Goal: Task Accomplishment & Management: Use online tool/utility

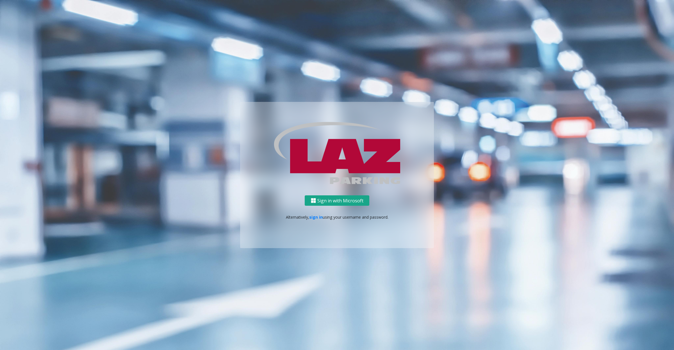
click at [315, 196] on button "Sign in with Microsoft" at bounding box center [337, 200] width 65 height 10
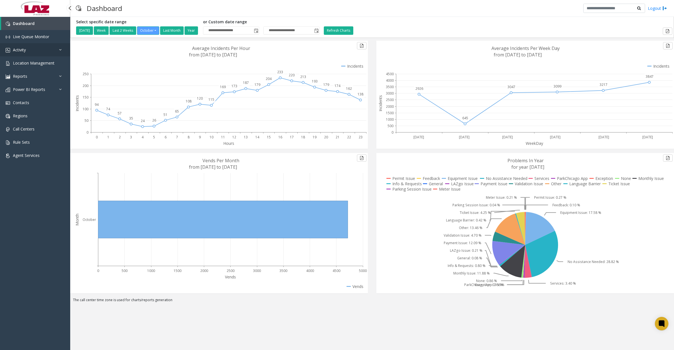
click at [30, 52] on link "Activity" at bounding box center [35, 49] width 70 height 13
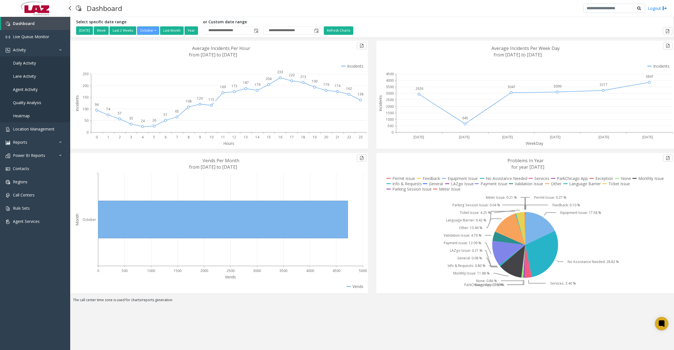
click at [30, 62] on span "Daily Activity" at bounding box center [24, 62] width 23 height 5
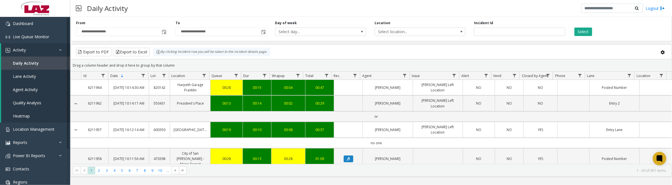
click at [162, 30] on span "Toggle popup" at bounding box center [164, 32] width 4 height 4
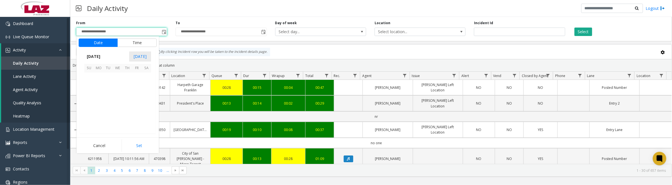
scroll to position [100776, 0]
click at [117, 78] on span "1" at bounding box center [118, 78] width 10 height 10
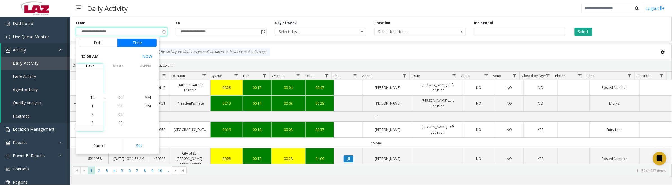
click at [138, 147] on button "Set" at bounding box center [139, 145] width 35 height 12
type input "**********"
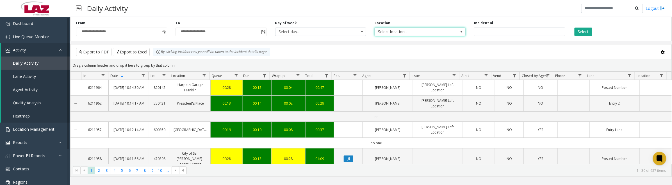
click at [431, 28] on span "Select location..." at bounding box center [411, 32] width 72 height 8
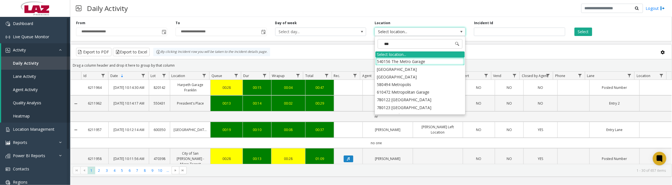
type input "****"
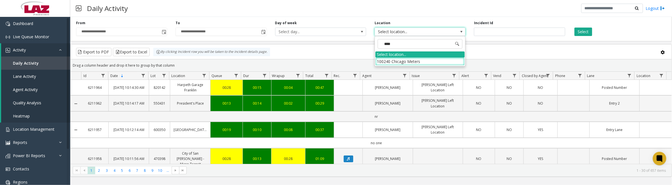
drag, startPoint x: 383, startPoint y: 62, endPoint x: 389, endPoint y: 62, distance: 5.9
click at [383, 62] on li "100240 Chicago Meters" at bounding box center [419, 62] width 89 height 8
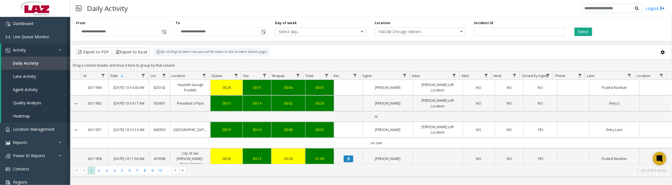
click at [589, 33] on button "Select" at bounding box center [583, 32] width 18 height 8
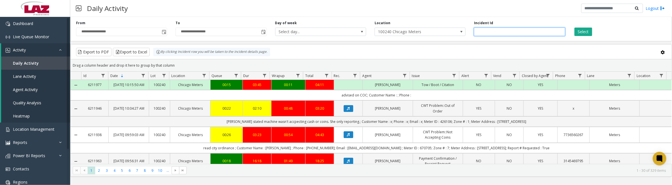
click at [514, 32] on input "number" at bounding box center [519, 32] width 91 height 8
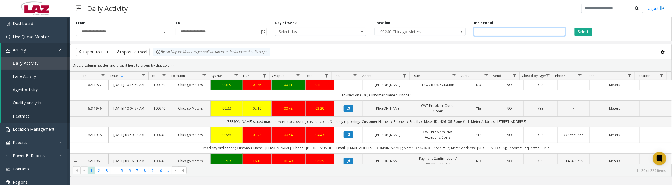
type input "*******"
click at [584, 32] on button "Select" at bounding box center [583, 32] width 18 height 8
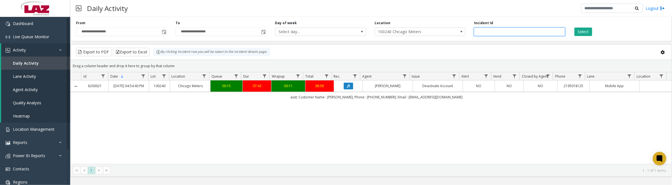
drag, startPoint x: 503, startPoint y: 33, endPoint x: 462, endPoint y: 29, distance: 40.6
click at [462, 29] on div "**********" at bounding box center [371, 28] width 602 height 27
click at [582, 29] on button "Select" at bounding box center [583, 32] width 18 height 8
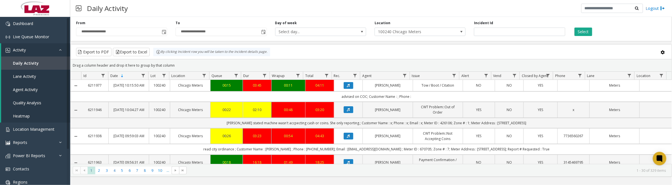
click at [344, 113] on button "Data table" at bounding box center [349, 109] width 10 height 7
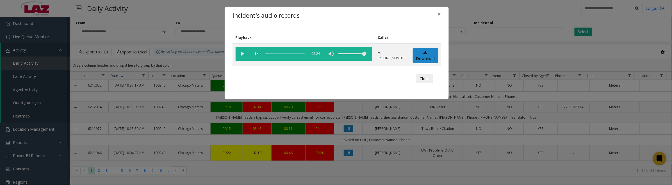
click at [426, 78] on button "Close" at bounding box center [424, 78] width 17 height 9
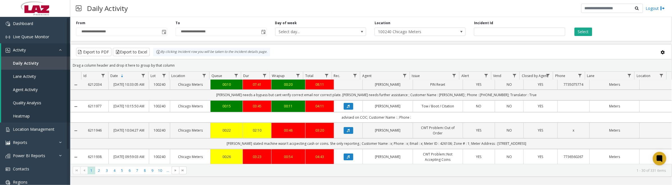
scroll to position [35, 0]
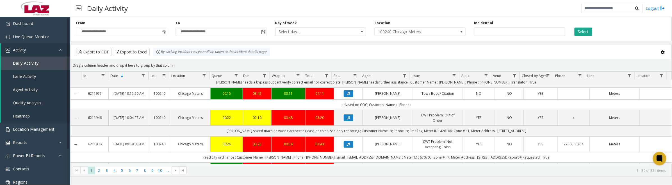
click at [347, 119] on icon "Data table" at bounding box center [348, 117] width 3 height 3
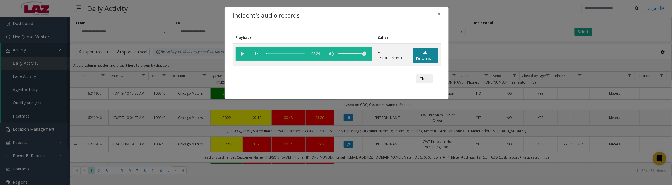
click at [424, 58] on link "Download" at bounding box center [425, 55] width 25 height 15
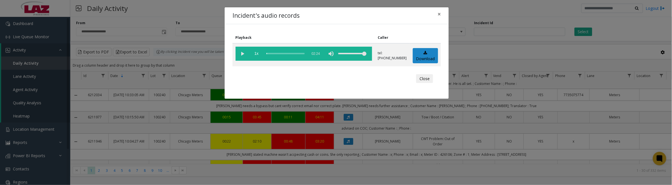
click at [243, 55] on vg-play-pause at bounding box center [243, 54] width 14 height 14
click at [272, 52] on div "scrub bar" at bounding box center [285, 54] width 38 height 14
drag, startPoint x: 271, startPoint y: 54, endPoint x: 265, endPoint y: 55, distance: 6.5
click at [265, 55] on vg-controls "1x 02:24" at bounding box center [304, 54] width 136 height 14
click at [240, 55] on vg-play-pause at bounding box center [243, 54] width 14 height 14
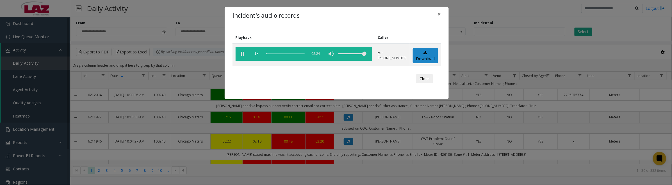
click at [418, 78] on button "Close" at bounding box center [424, 78] width 17 height 9
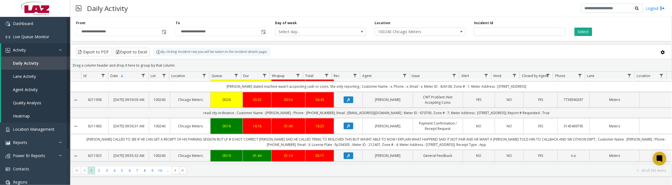
scroll to position [105, 0]
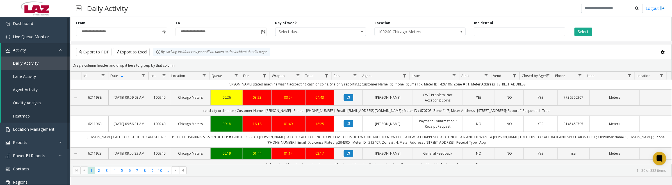
click at [348, 74] on button "Data table" at bounding box center [349, 71] width 10 height 7
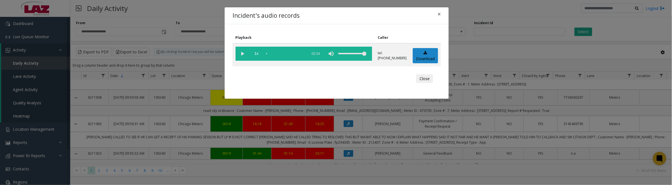
click at [241, 52] on vg-play-pause at bounding box center [243, 54] width 14 height 14
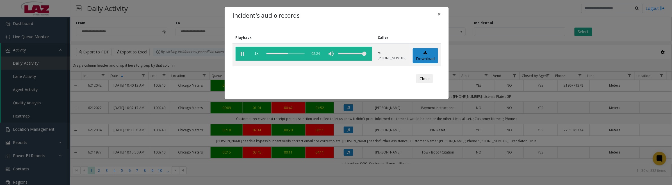
scroll to position [105, 0]
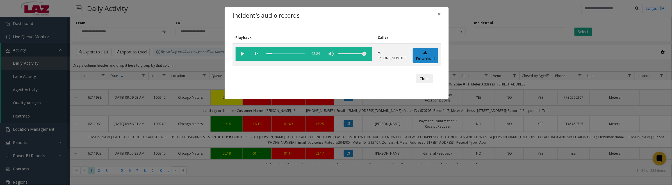
drag, startPoint x: 283, startPoint y: 54, endPoint x: 270, endPoint y: 55, distance: 13.0
click at [270, 55] on div "scrub bar" at bounding box center [285, 54] width 38 height 14
click at [424, 77] on button "Close" at bounding box center [424, 78] width 17 height 9
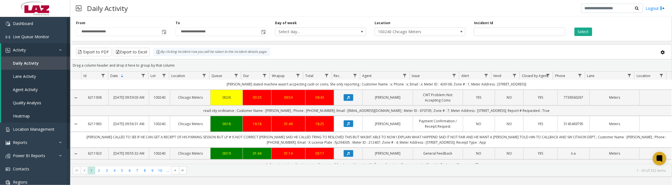
click at [347, 99] on icon "Data table" at bounding box center [348, 97] width 3 height 3
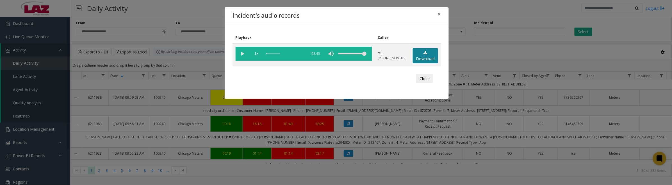
click at [426, 51] on icon at bounding box center [425, 53] width 4 height 4
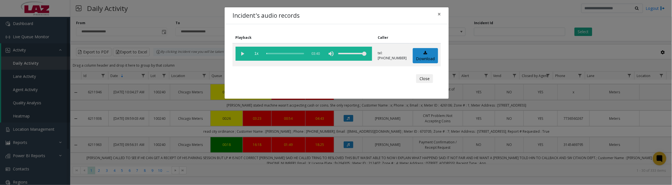
click at [241, 54] on vg-play-pause at bounding box center [243, 54] width 14 height 14
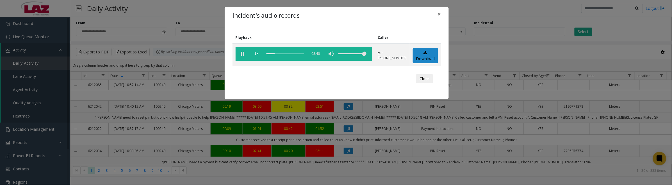
scroll to position [105, 0]
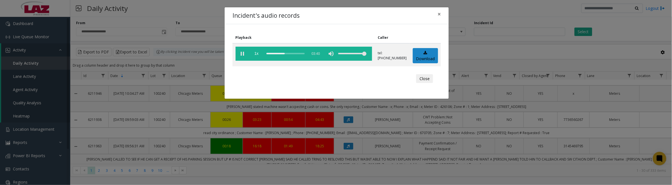
click at [421, 75] on button "Close" at bounding box center [424, 78] width 17 height 9
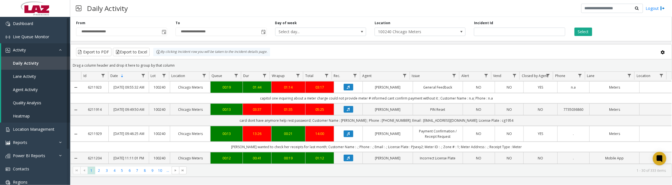
scroll to position [211, 0]
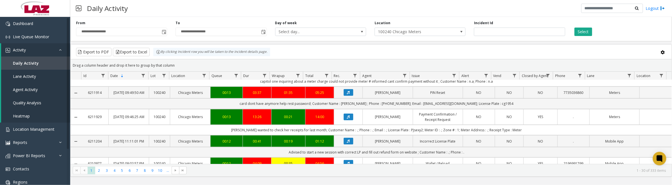
click at [348, 74] on button "Data table" at bounding box center [349, 70] width 10 height 7
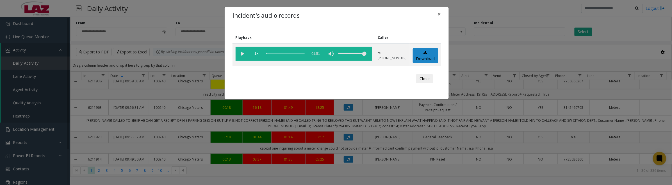
click at [421, 77] on button "Close" at bounding box center [424, 78] width 17 height 9
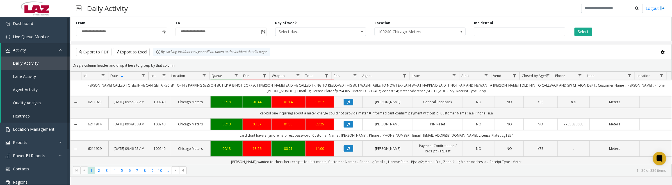
scroll to position [281, 0]
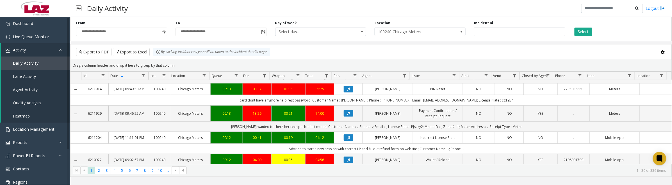
click at [344, 70] on button "Data table" at bounding box center [349, 66] width 10 height 7
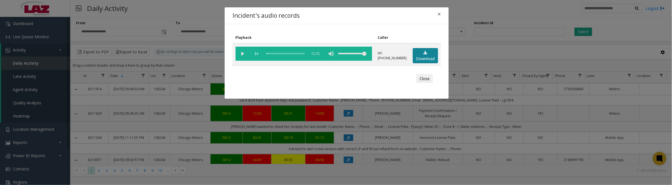
click at [426, 58] on link "Download" at bounding box center [425, 55] width 25 height 15
click at [241, 52] on vg-play-pause at bounding box center [243, 54] width 14 height 14
click at [427, 82] on button "Close" at bounding box center [424, 78] width 17 height 9
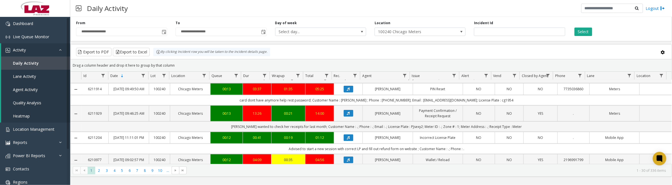
click at [347, 91] on icon "Data table" at bounding box center [348, 88] width 3 height 3
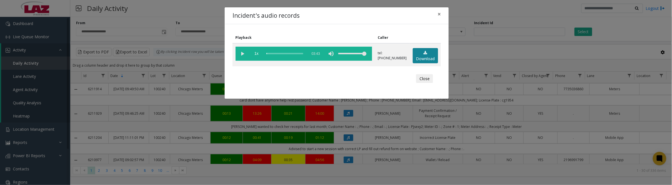
click at [425, 56] on link "Download" at bounding box center [425, 55] width 25 height 15
click at [242, 55] on vg-play-pause at bounding box center [243, 54] width 14 height 14
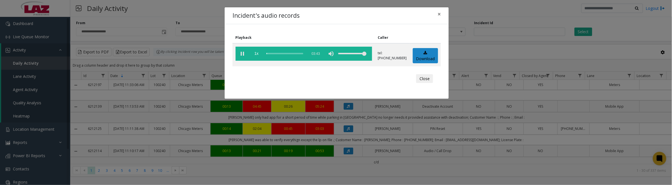
scroll to position [281, 0]
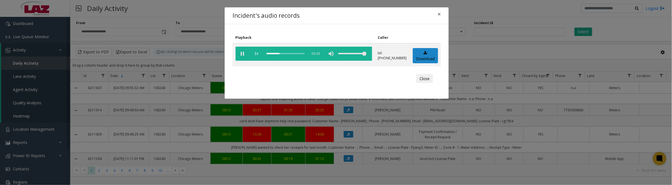
click at [426, 82] on button "Close" at bounding box center [424, 78] width 17 height 9
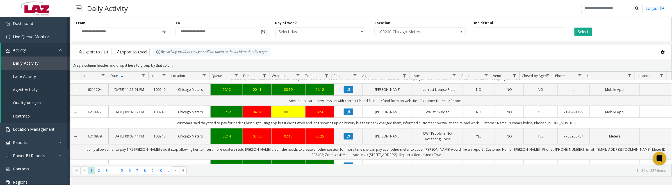
scroll to position [386, 0]
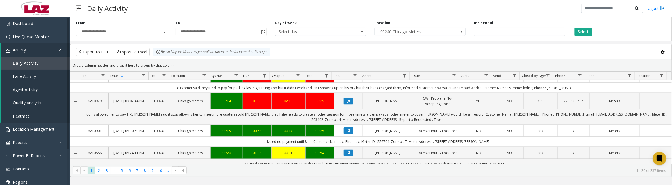
click at [347, 78] on icon "Data table" at bounding box center [348, 76] width 3 height 3
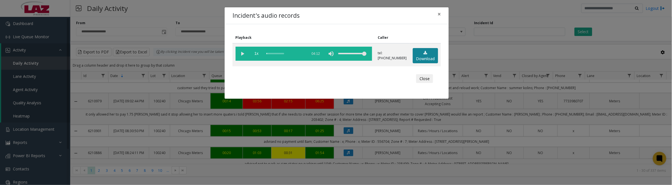
click at [422, 55] on link "Download" at bounding box center [425, 55] width 25 height 15
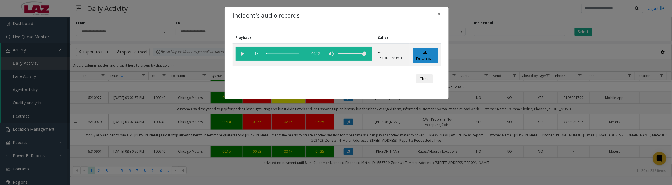
click at [424, 78] on button "Close" at bounding box center [424, 78] width 17 height 9
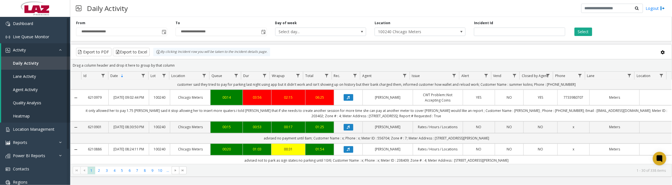
scroll to position [421, 0]
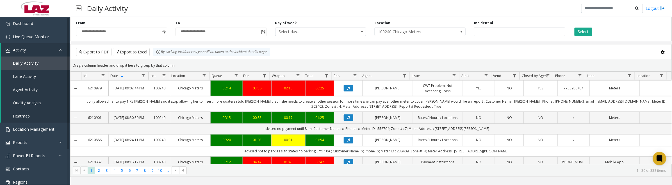
click at [349, 45] on button "Data table" at bounding box center [349, 41] width 10 height 7
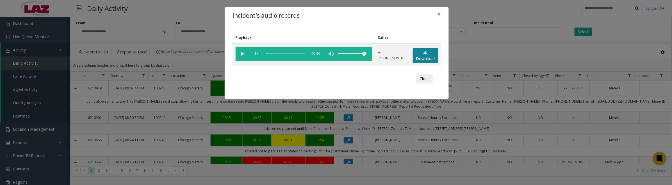
click at [430, 51] on link "Download" at bounding box center [425, 55] width 25 height 15
click at [243, 52] on vg-play-pause at bounding box center [243, 54] width 14 height 14
click at [422, 77] on button "Close" at bounding box center [424, 78] width 17 height 9
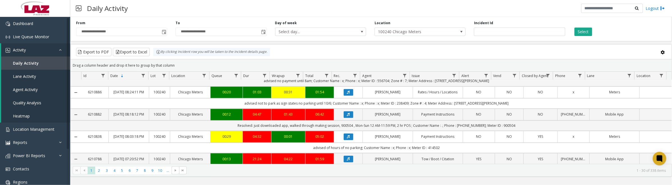
scroll to position [456, 0]
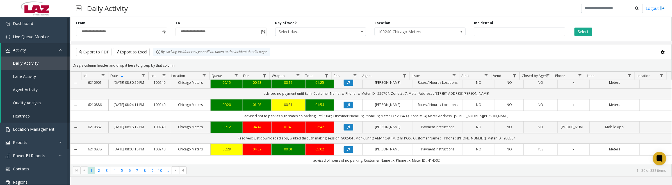
click at [347, 55] on icon "Data table" at bounding box center [348, 52] width 3 height 3
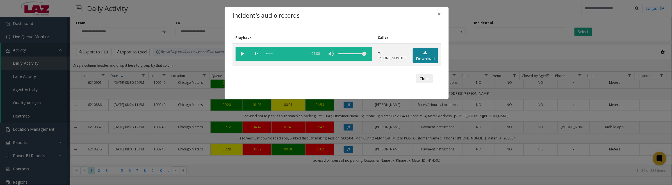
click at [426, 55] on link "Download" at bounding box center [425, 55] width 25 height 15
click at [242, 54] on vg-play-pause at bounding box center [243, 54] width 14 height 14
click at [243, 54] on vg-play-pause at bounding box center [243, 54] width 14 height 14
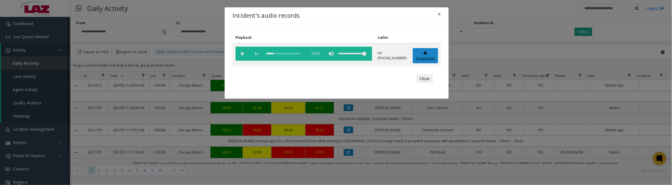
scroll to position [456, 0]
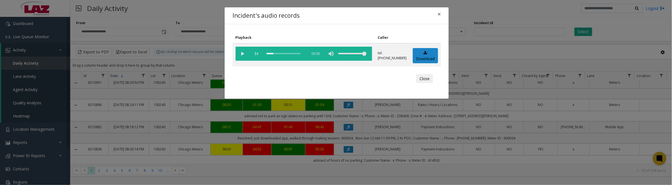
click at [430, 82] on button "Close" at bounding box center [424, 78] width 17 height 9
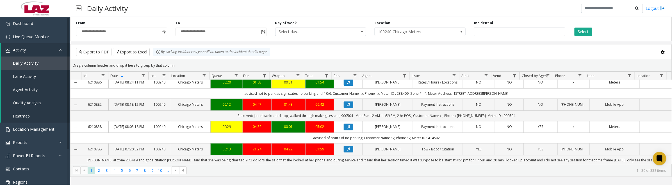
scroll to position [491, 0]
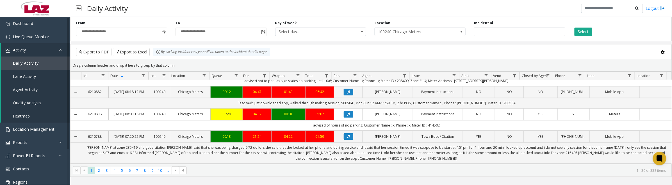
click at [347, 49] on icon "Data table" at bounding box center [348, 47] width 3 height 3
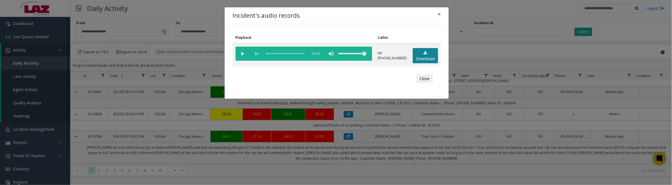
click at [424, 55] on link "Download" at bounding box center [425, 55] width 25 height 15
click at [246, 54] on vg-play-pause at bounding box center [243, 54] width 14 height 14
drag, startPoint x: 424, startPoint y: 77, endPoint x: 465, endPoint y: 60, distance: 44.7
click at [424, 77] on button "Close" at bounding box center [424, 78] width 17 height 9
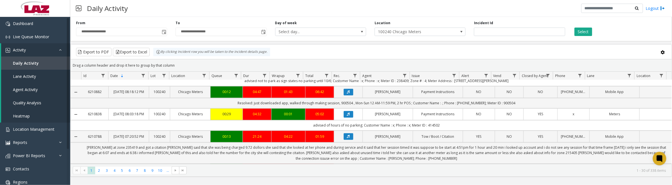
scroll to position [526, 0]
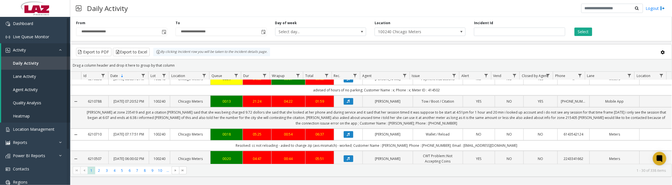
click at [347, 36] on icon "Data table" at bounding box center [348, 34] width 3 height 3
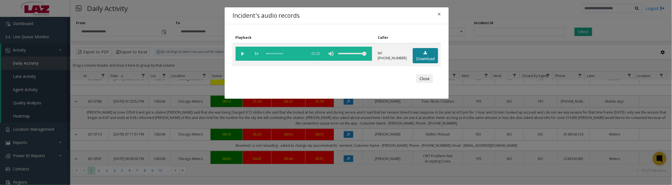
click at [430, 58] on link "Download" at bounding box center [425, 55] width 25 height 15
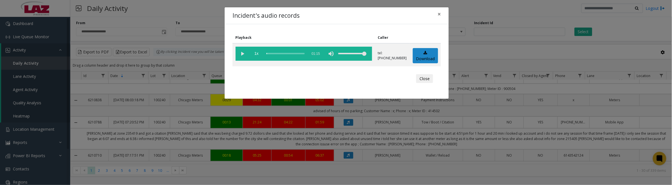
click at [239, 54] on vg-play-pause at bounding box center [243, 54] width 14 height 14
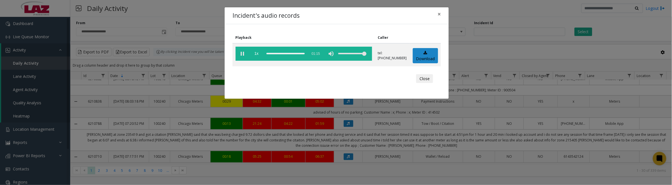
click at [245, 55] on vg-play-pause at bounding box center [243, 54] width 14 height 14
click at [241, 54] on vg-play-pause at bounding box center [243, 54] width 14 height 14
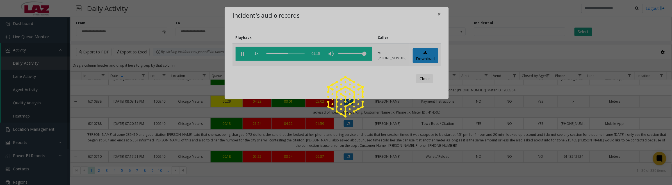
drag, startPoint x: 420, startPoint y: 78, endPoint x: 670, endPoint y: 77, distance: 249.6
click at [420, 78] on button "Close" at bounding box center [424, 78] width 17 height 9
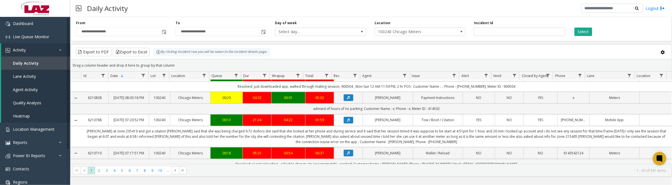
scroll to position [597, 0]
